Goal: Task Accomplishment & Management: Manage account settings

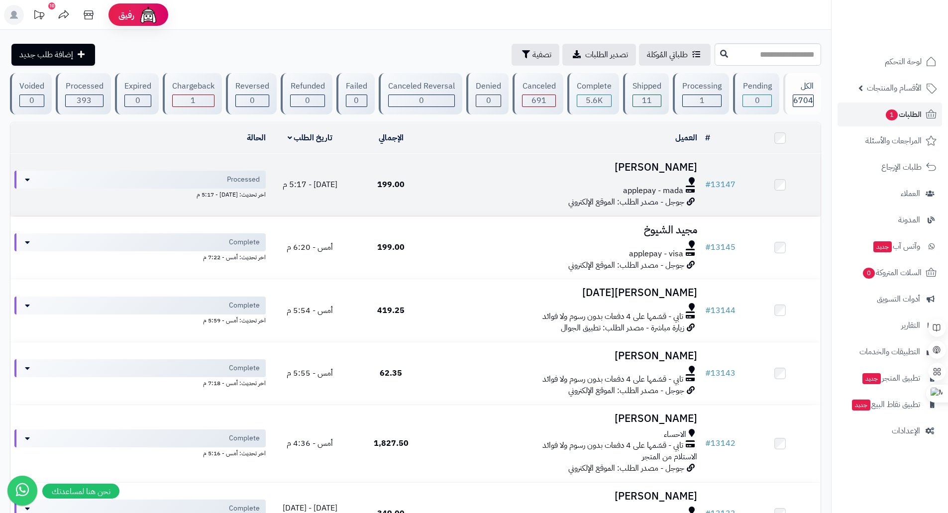
click at [645, 165] on h3 "ABDULRAHMAN ALBARGHASH" at bounding box center [566, 167] width 262 height 11
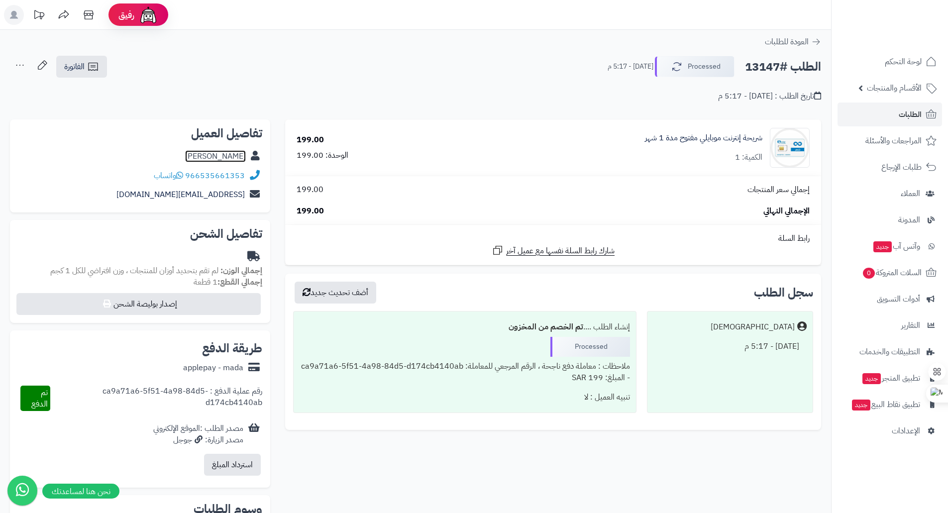
click at [198, 157] on link "ABDULRAHMAN ALBARGHASH" at bounding box center [215, 156] width 61 height 12
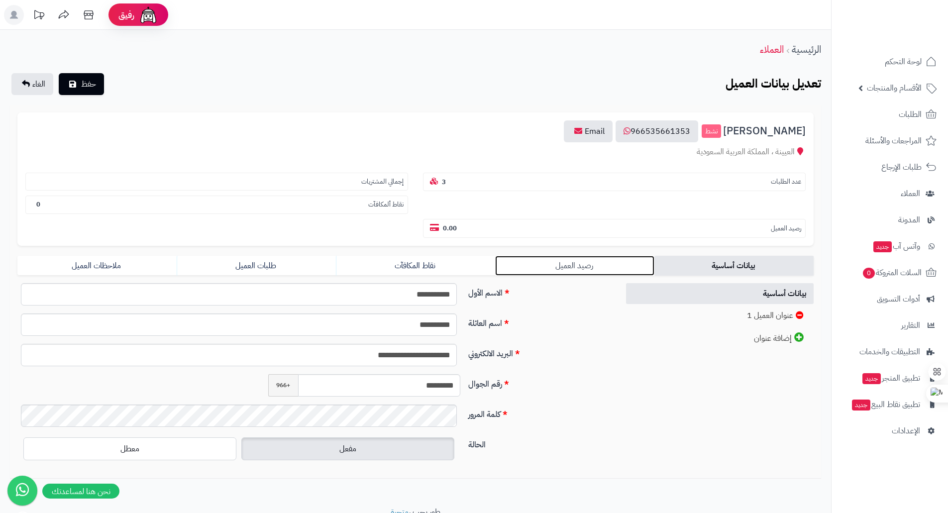
click at [602, 266] on link "رصيد العميل" at bounding box center [574, 266] width 159 height 20
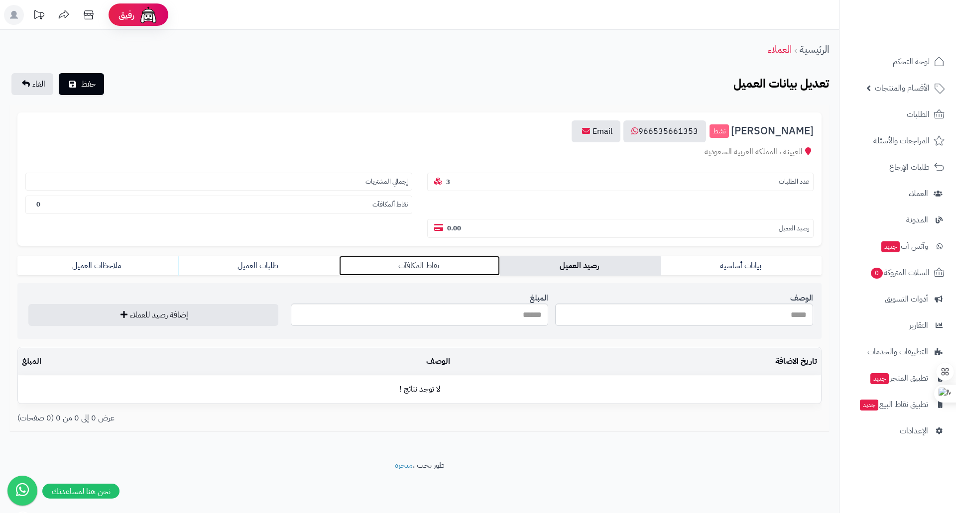
click at [430, 268] on link "نقاط المكافآت" at bounding box center [419, 266] width 161 height 20
click at [526, 313] on input "النقاط" at bounding box center [420, 315] width 258 height 22
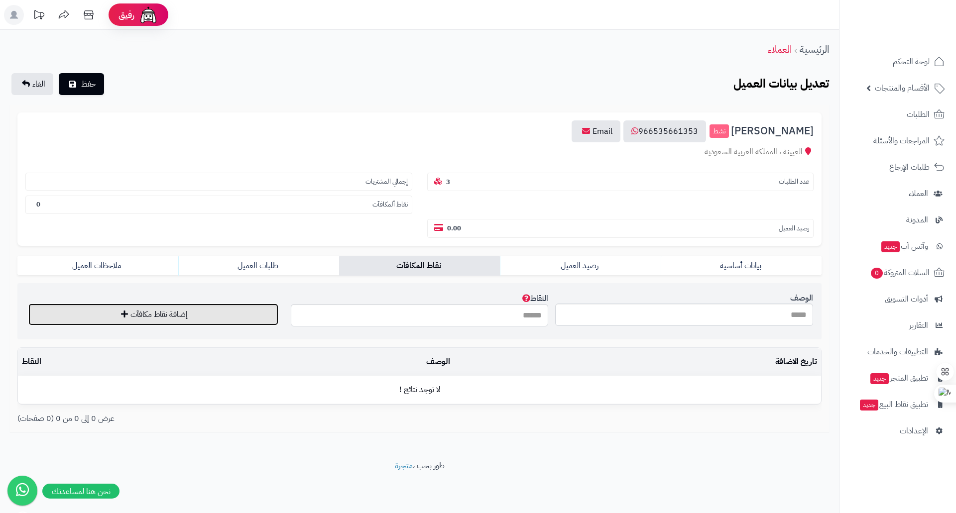
click at [201, 317] on button "إضافة نقاط مكافآت" at bounding box center [153, 315] width 250 height 22
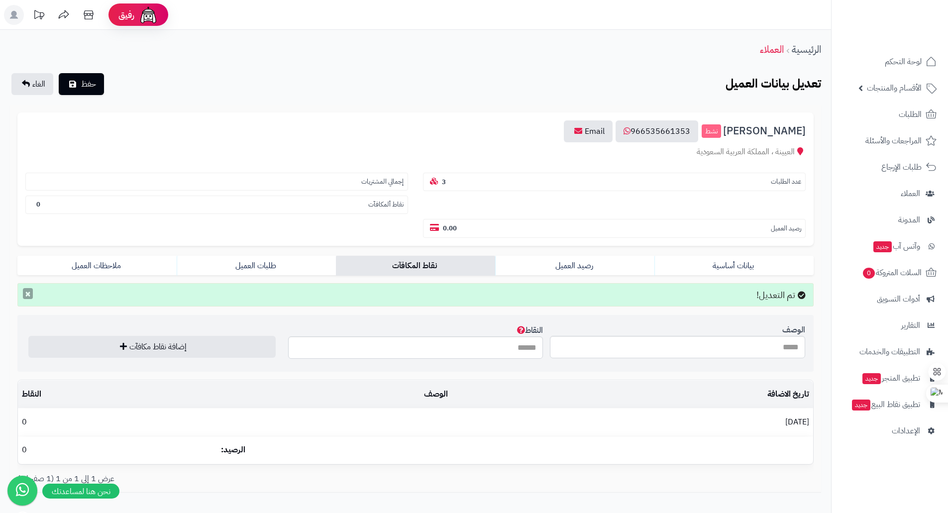
click at [29, 295] on button "×" at bounding box center [28, 293] width 10 height 11
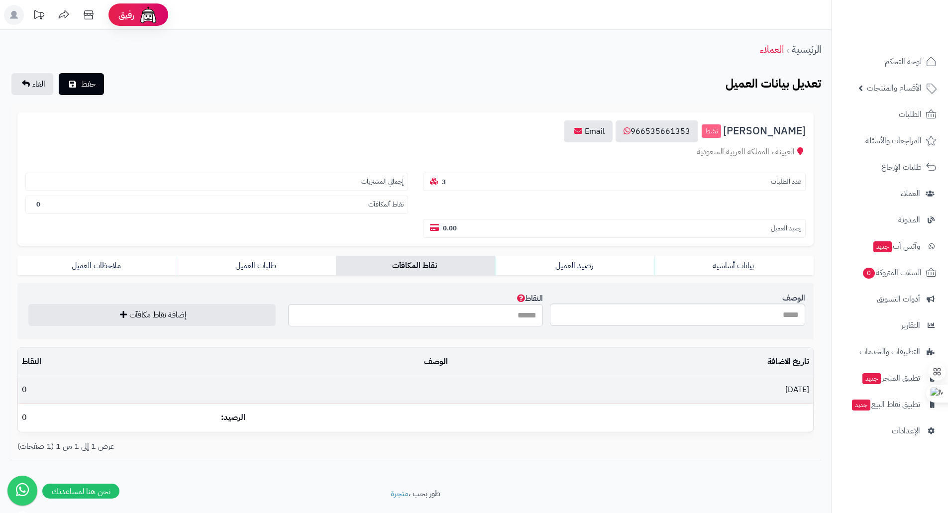
click at [406, 395] on td at bounding box center [334, 389] width 235 height 27
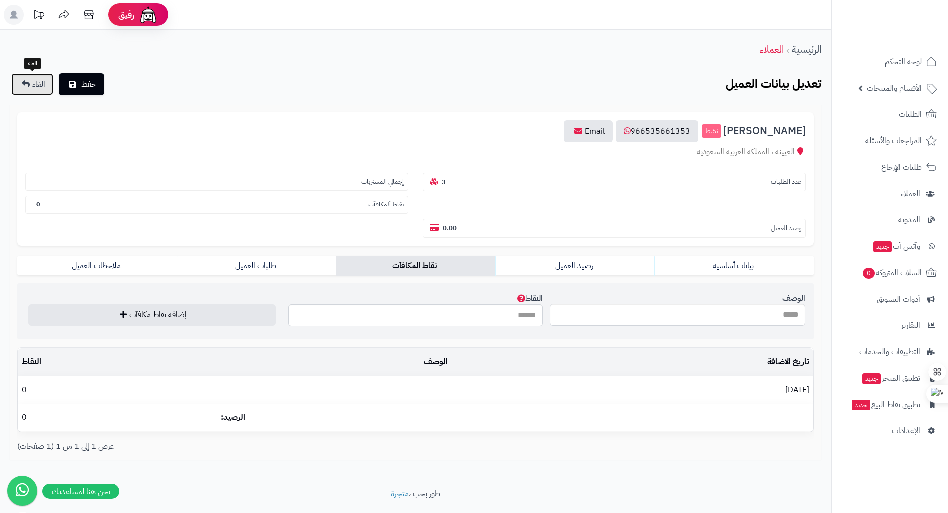
click at [22, 81] on icon at bounding box center [26, 84] width 8 height 8
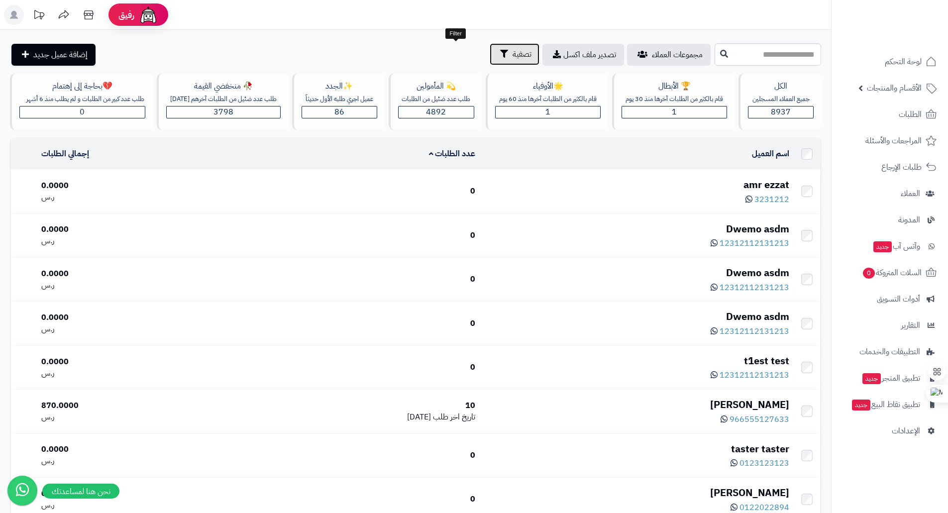
click at [490, 52] on button "تصفية" at bounding box center [515, 54] width 50 height 22
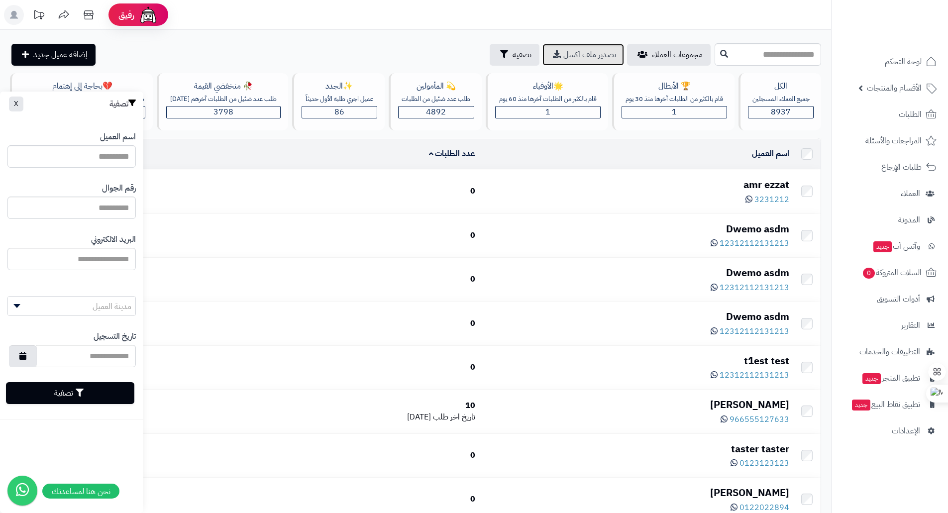
click at [563, 58] on span "تصدير ملف اكسل" at bounding box center [589, 55] width 53 height 12
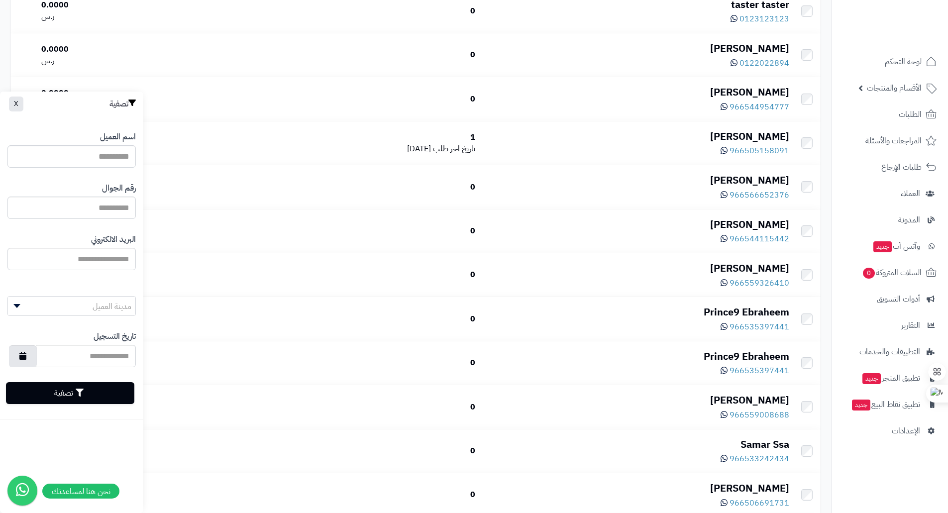
scroll to position [647, 0]
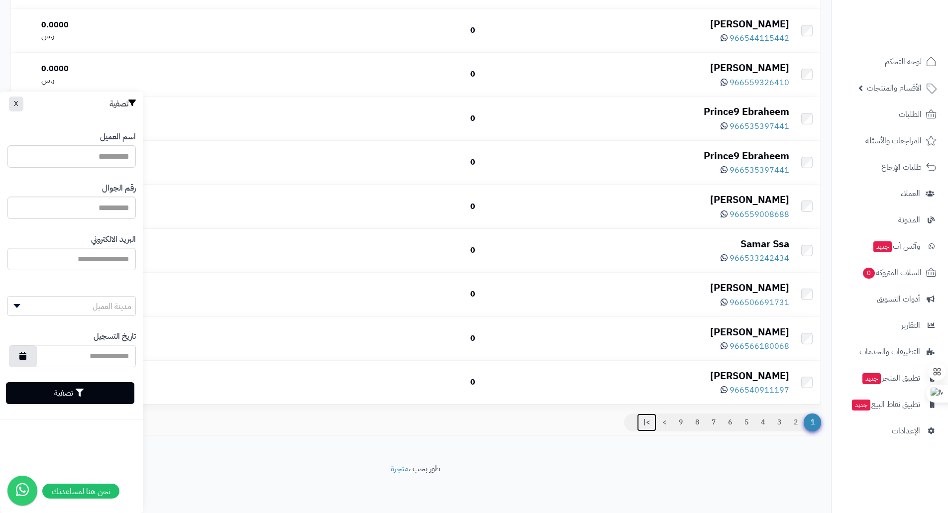
click at [644, 425] on link ">|" at bounding box center [646, 423] width 19 height 18
click at [666, 426] on link ">" at bounding box center [664, 423] width 17 height 18
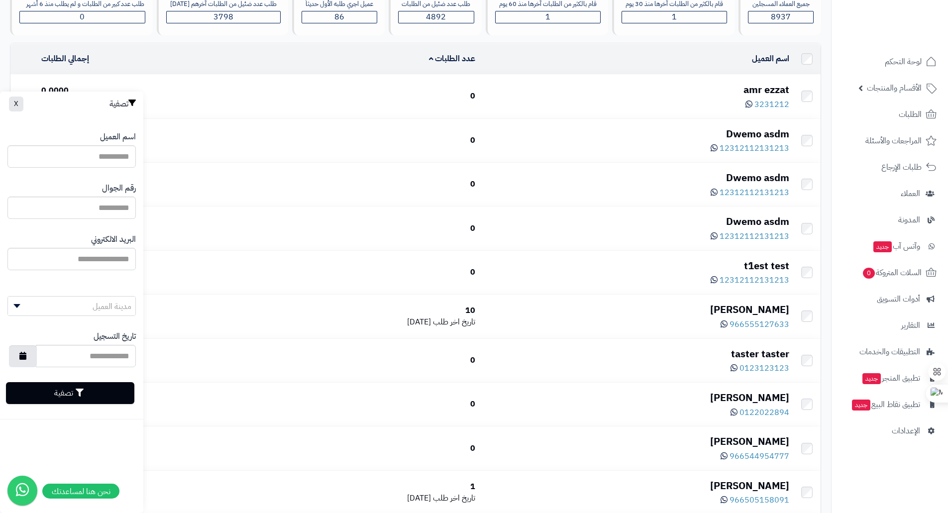
scroll to position [0, 0]
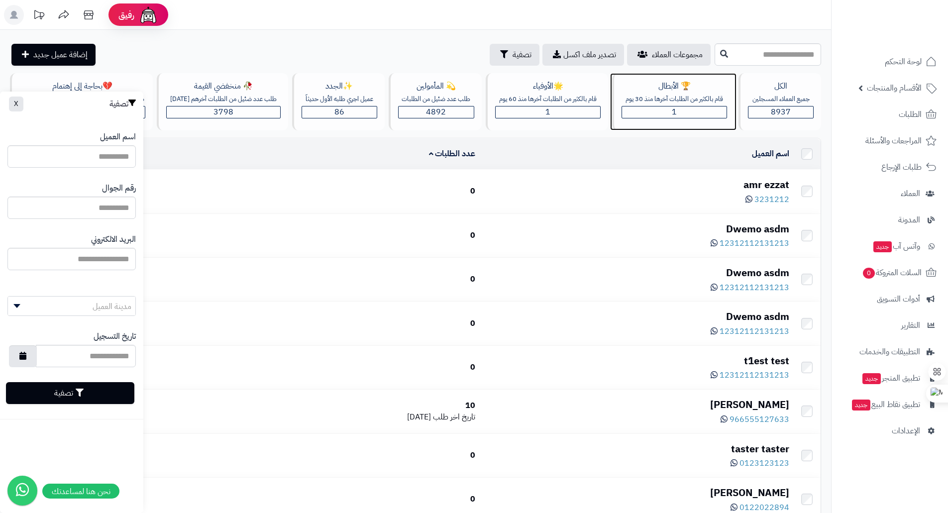
click at [654, 113] on div "1" at bounding box center [674, 112] width 105 height 11
click at [669, 87] on div "🏆 الأبطال" at bounding box center [675, 86] width 106 height 11
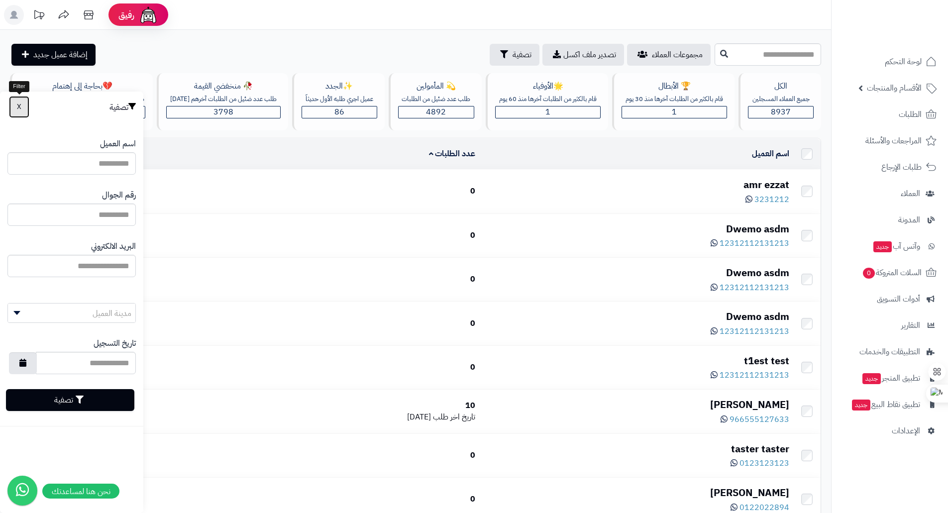
click at [11, 104] on button "X" at bounding box center [19, 107] width 20 height 22
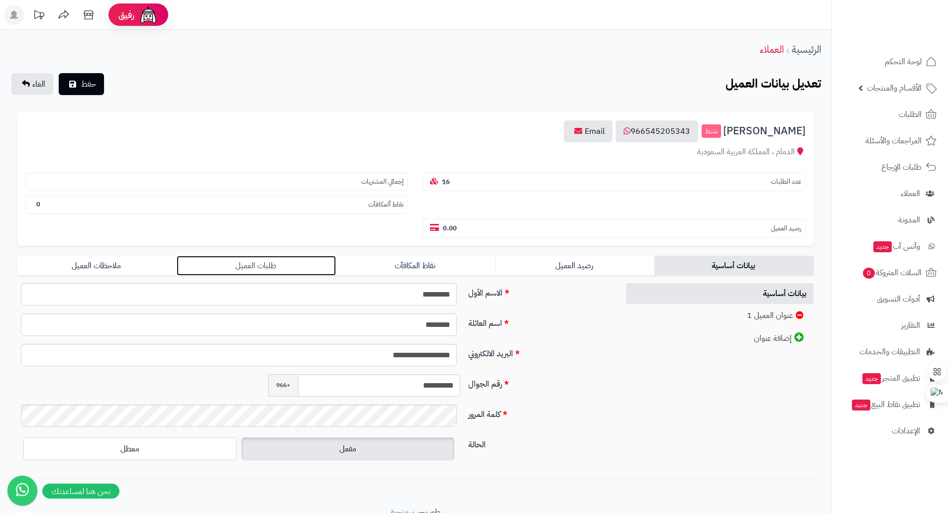
click at [272, 266] on link "طلبات العميل" at bounding box center [256, 266] width 159 height 20
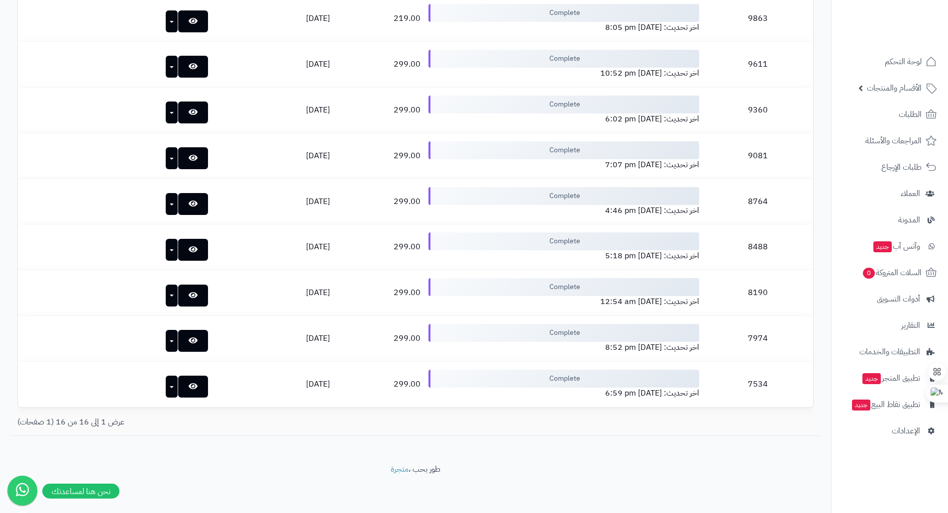
scroll to position [636, 0]
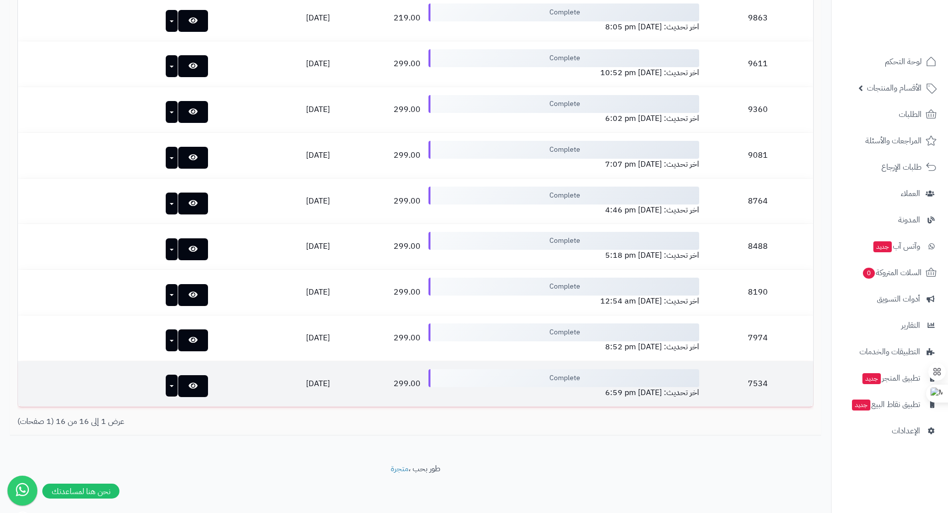
click at [166, 389] on button "button" at bounding box center [172, 386] width 12 height 22
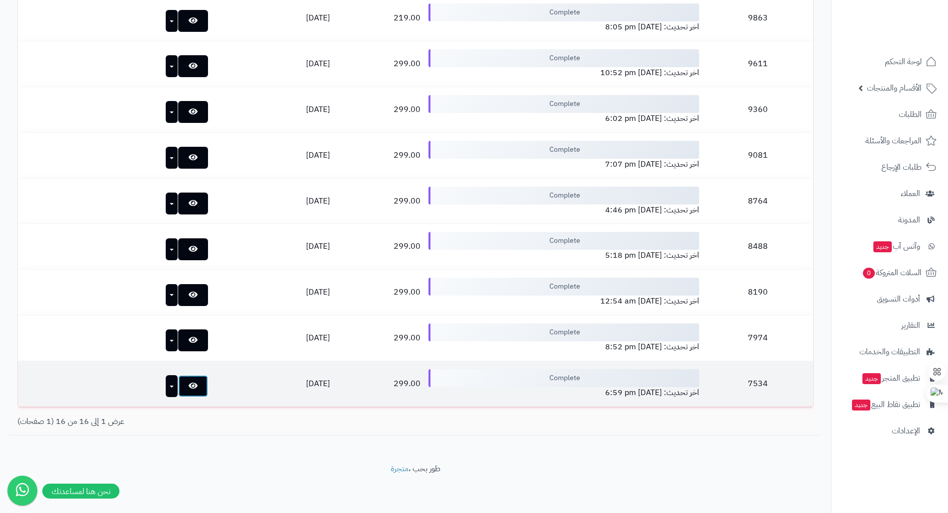
click at [189, 384] on icon at bounding box center [193, 386] width 9 height 8
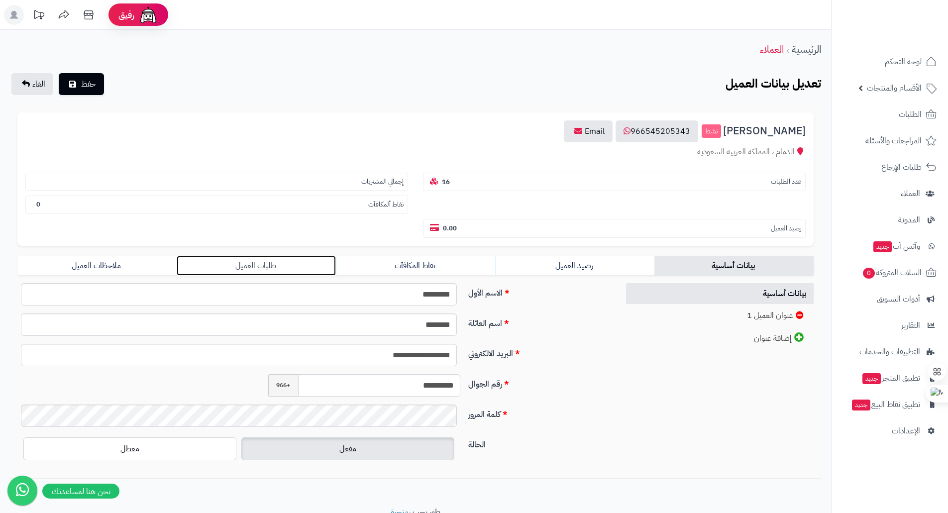
click at [259, 261] on link "طلبات العميل" at bounding box center [256, 266] width 159 height 20
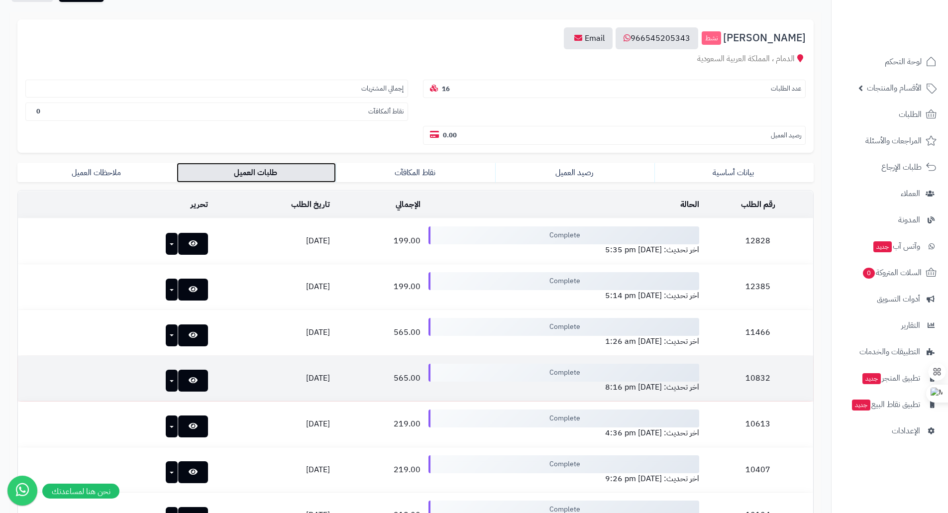
scroll to position [89, 0]
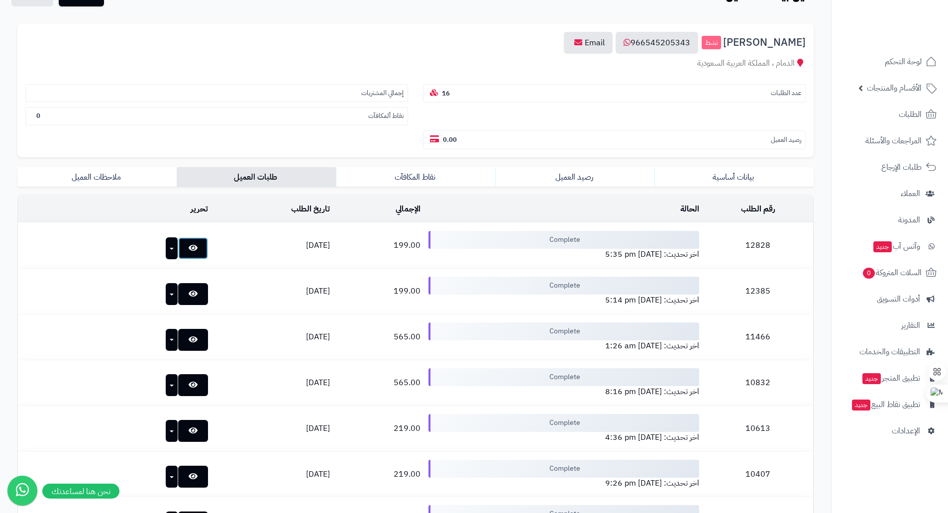
click at [189, 246] on icon at bounding box center [193, 248] width 9 height 8
